Goal: Navigation & Orientation: Understand site structure

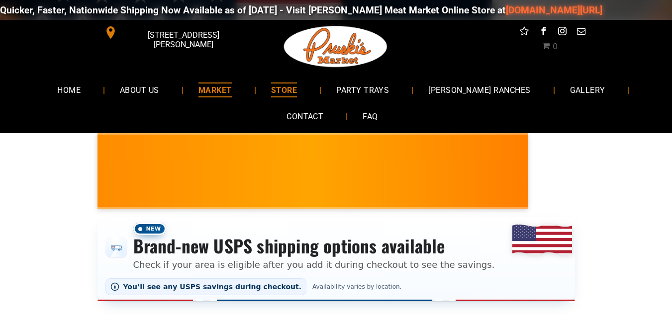
click at [221, 98] on link "MARKET" at bounding box center [215, 90] width 63 height 26
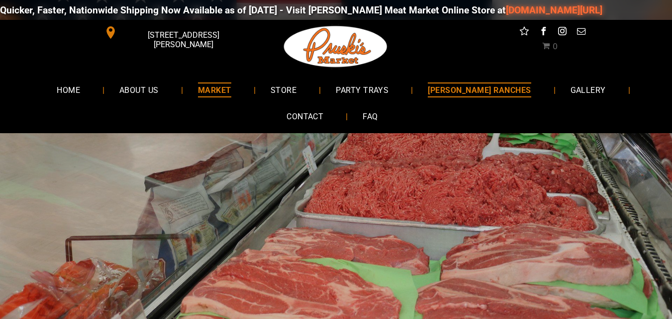
click at [471, 94] on span "[PERSON_NAME] RANCHES" at bounding box center [479, 90] width 103 height 14
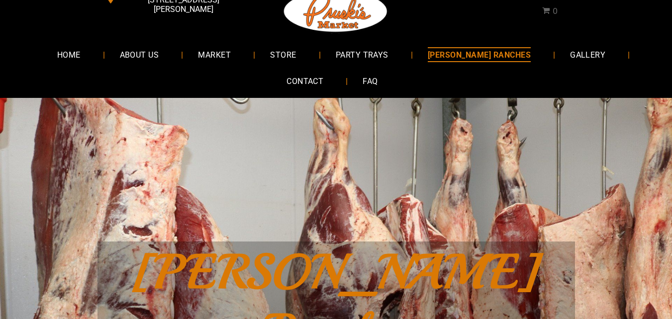
scroll to position [50, 0]
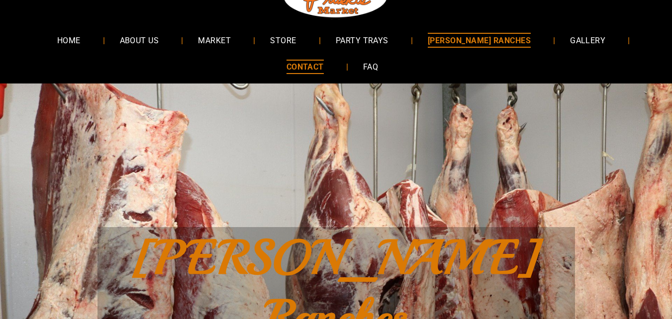
click at [297, 75] on link "CONTACT" at bounding box center [305, 67] width 67 height 26
